Goal: Task Accomplishment & Management: Manage account settings

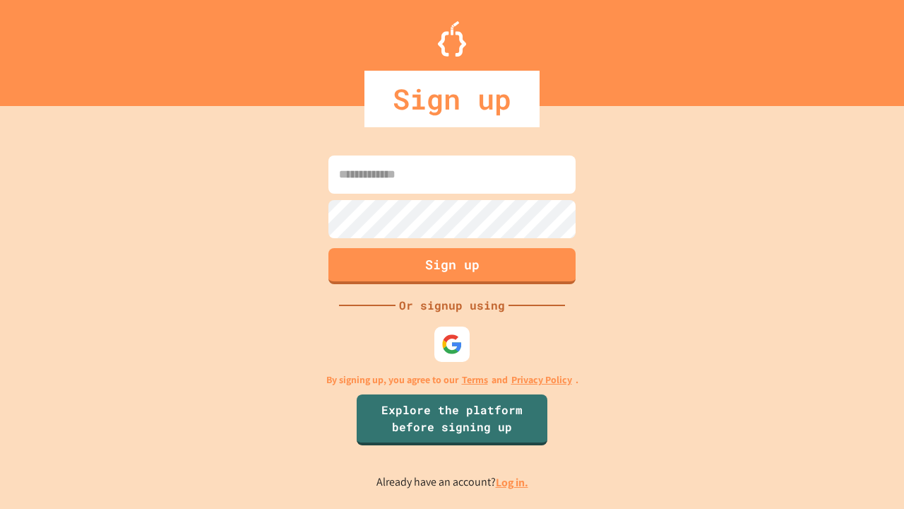
click at [513, 482] on link "Log in." at bounding box center [512, 482] width 32 height 15
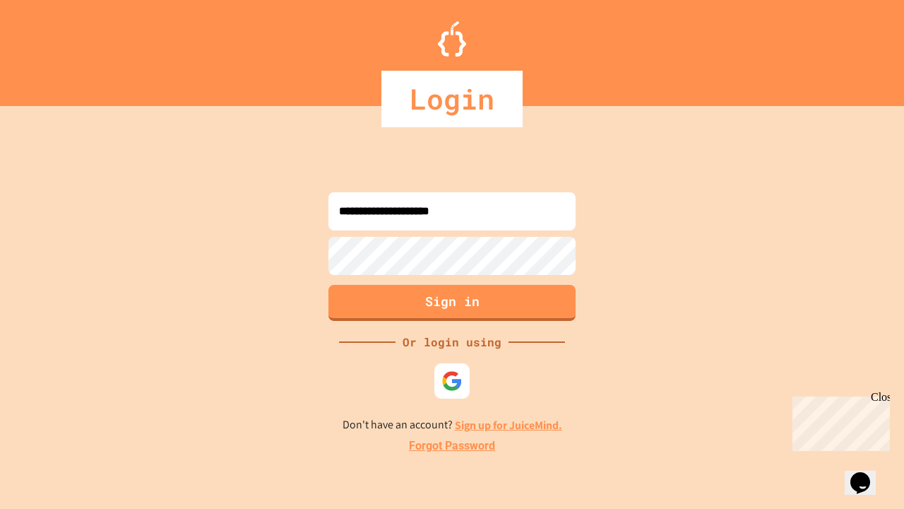
type input "**********"
